Goal: Information Seeking & Learning: Check status

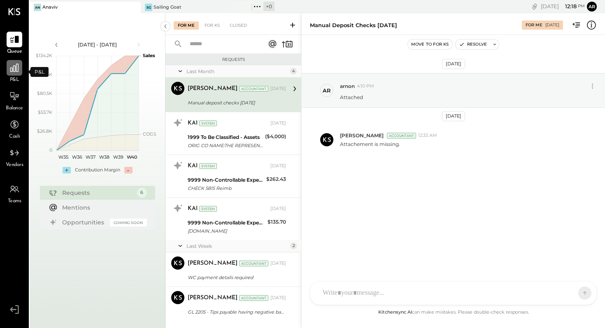
click at [14, 68] on icon at bounding box center [14, 68] width 11 height 11
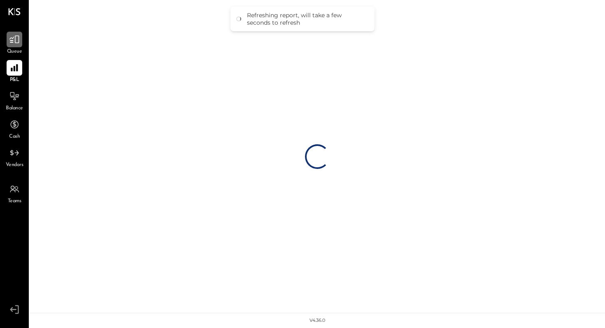
click at [16, 40] on icon at bounding box center [14, 39] width 11 height 11
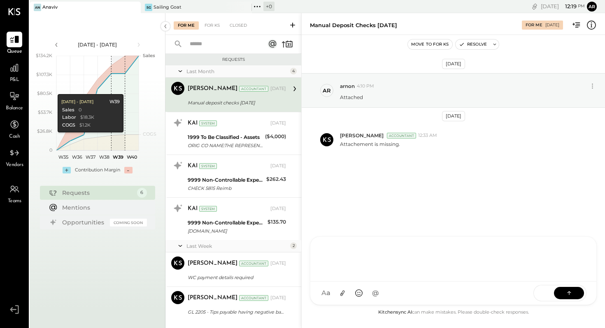
click at [347, 294] on div "TM [PERSON_NAME] JS [PERSON_NAME] SN [PERSON_NAME] A arnon MESSAGE SUGGESTION R…" at bounding box center [453, 271] width 287 height 69
click at [344, 293] on icon at bounding box center [342, 293] width 9 height 9
click at [337, 222] on div at bounding box center [452, 227] width 269 height 33
click at [481, 223] on div "**********" at bounding box center [452, 227] width 269 height 33
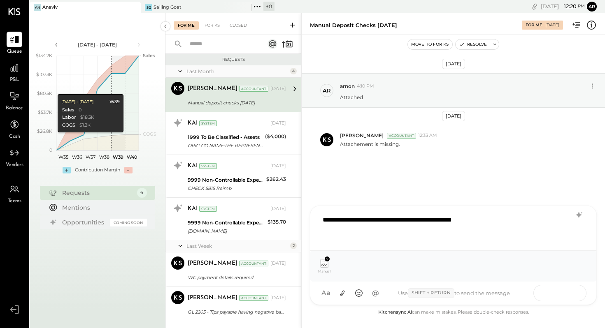
click at [563, 294] on button at bounding box center [569, 293] width 30 height 12
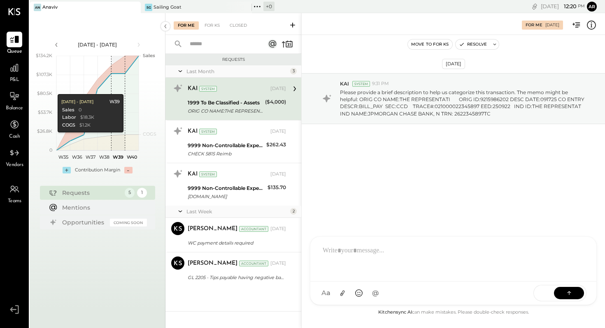
click at [218, 69] on div "Last Month" at bounding box center [237, 71] width 102 height 7
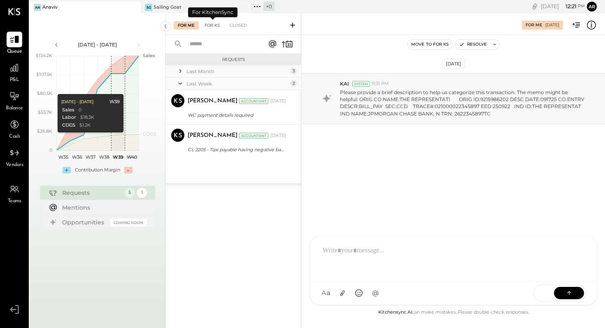
click at [216, 26] on div "For KS" at bounding box center [211, 25] width 23 height 8
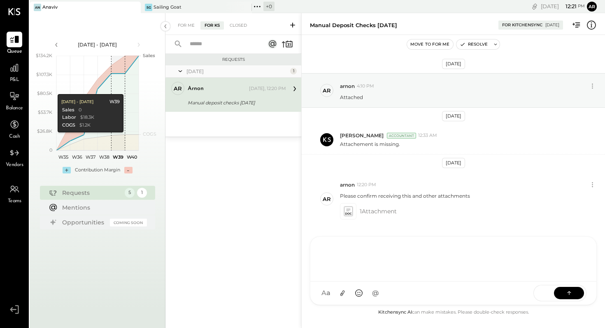
click at [362, 251] on div at bounding box center [452, 258] width 269 height 33
click at [340, 295] on icon at bounding box center [342, 293] width 9 height 9
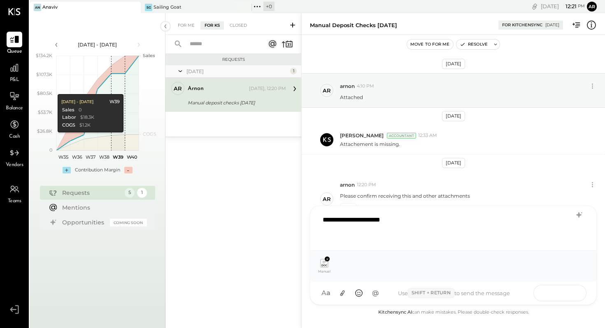
click at [571, 293] on icon at bounding box center [569, 293] width 8 height 8
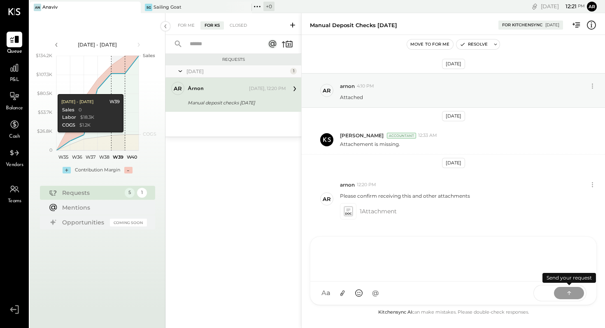
scroll to position [34, 0]
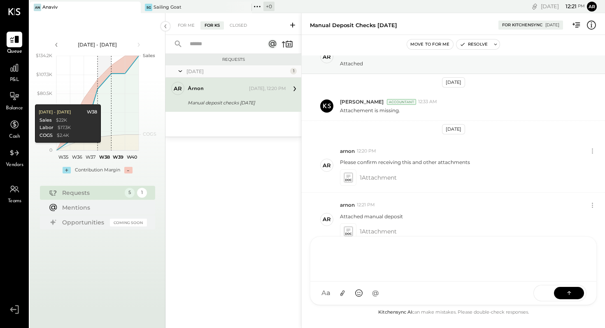
click at [109, 192] on div "Requests" at bounding box center [91, 193] width 58 height 8
click at [348, 295] on div "TM [PERSON_NAME] JS [PERSON_NAME] SN [PERSON_NAME] A arnon MESSAGE SUGGESTION R…" at bounding box center [453, 263] width 287 height 83
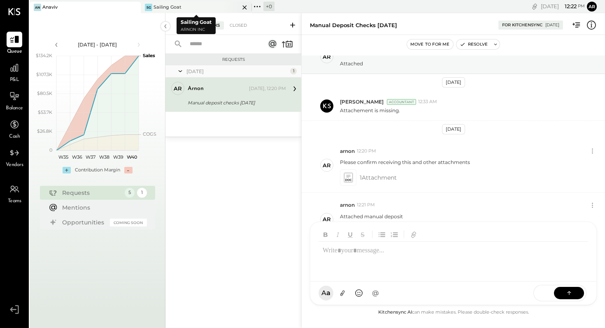
click at [191, 5] on div "SG Sailing Goat" at bounding box center [190, 7] width 99 height 7
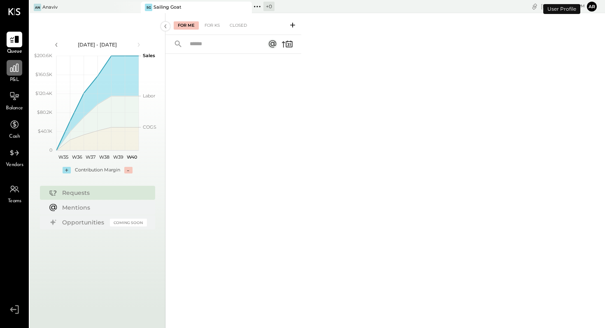
click at [16, 72] on icon at bounding box center [14, 68] width 8 height 8
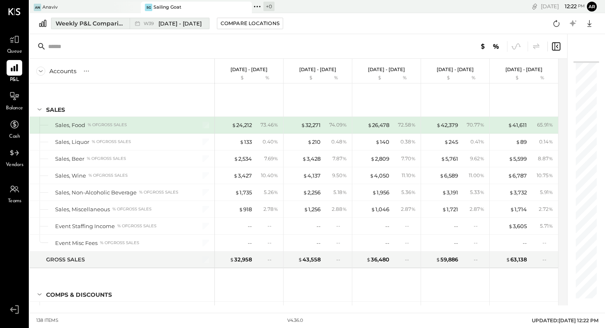
click at [160, 23] on span "[DATE] - [DATE]" at bounding box center [179, 24] width 43 height 8
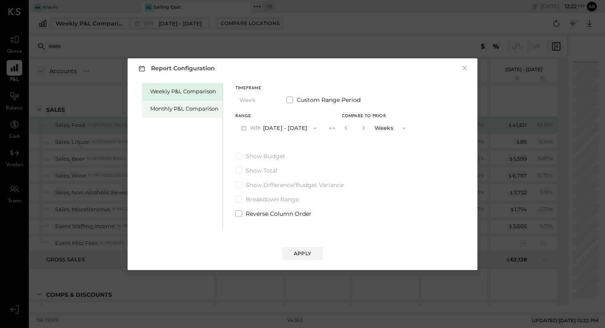
click at [180, 110] on div "Monthly P&L Comparison" at bounding box center [184, 109] width 68 height 8
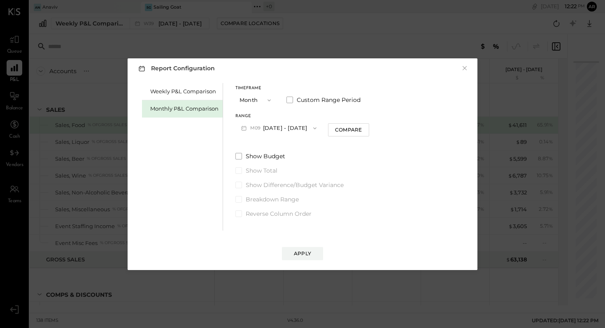
click at [259, 99] on button "Month" at bounding box center [255, 100] width 41 height 15
click at [260, 101] on div "Month" at bounding box center [256, 100] width 40 height 15
click at [278, 128] on button "M09 [DATE] - [DATE]" at bounding box center [278, 128] width 87 height 15
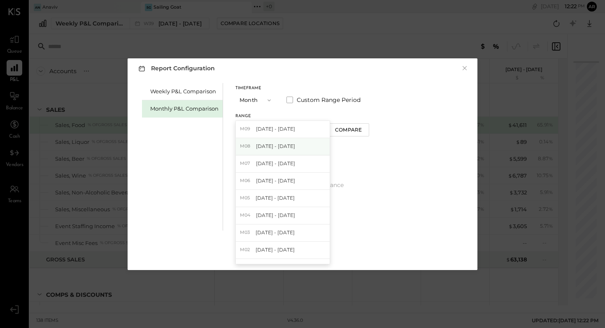
click at [276, 148] on span "[DATE] - [DATE]" at bounding box center [275, 146] width 39 height 7
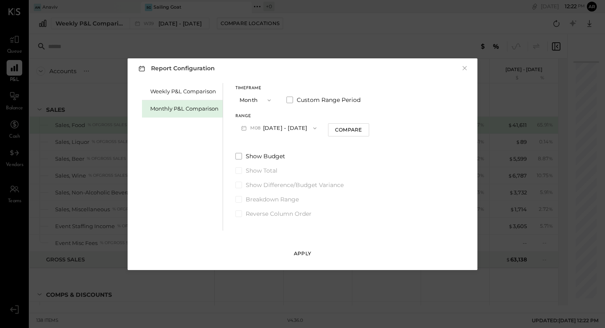
click at [297, 252] on div "Apply" at bounding box center [302, 253] width 17 height 7
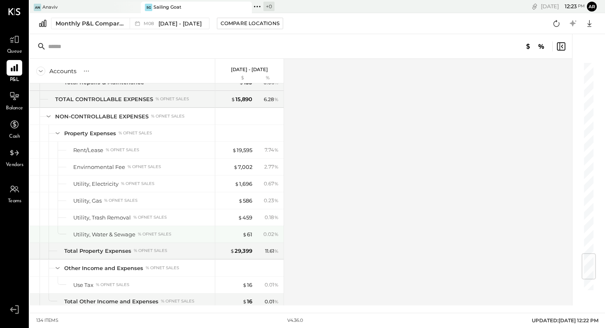
scroll to position [1702, 0]
